Goal: Navigation & Orientation: Find specific page/section

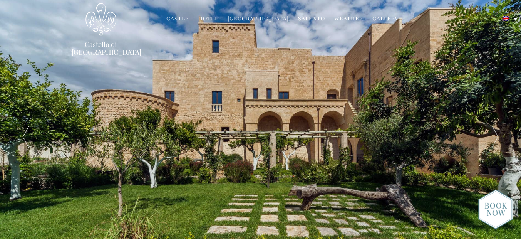
click at [179, 16] on link "Castle" at bounding box center [177, 19] width 23 height 9
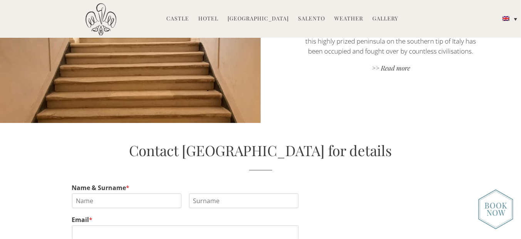
scroll to position [1622, 0]
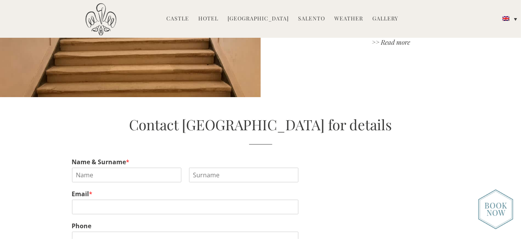
click at [212, 22] on li "Hotel Castello Rooms Masseria Restaurant Experiences Weddings Directions Press" at bounding box center [208, 19] width 28 height 17
click at [212, 17] on link "Hotel" at bounding box center [208, 19] width 20 height 9
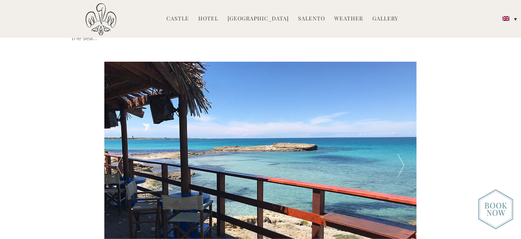
scroll to position [1294, 0]
